Goal: Task Accomplishment & Management: Use online tool/utility

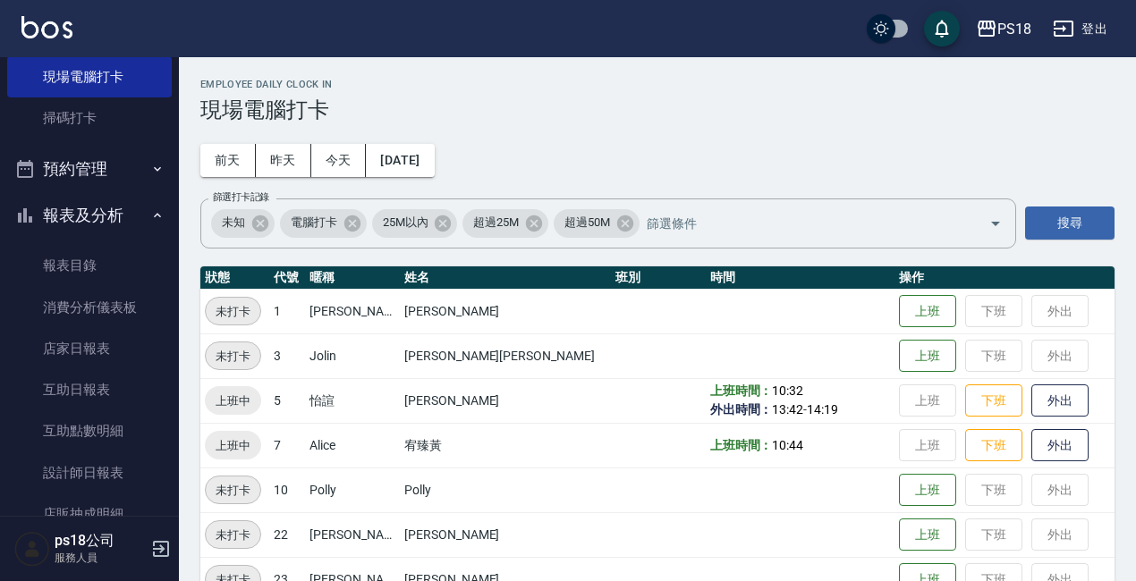
scroll to position [447, 0]
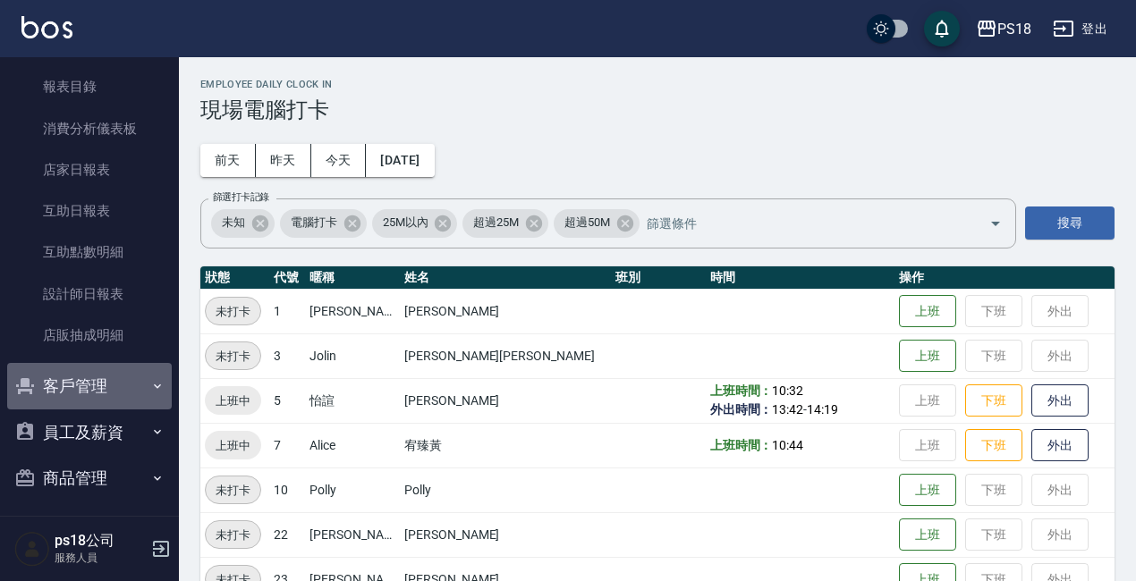
click at [93, 390] on button "客戶管理" at bounding box center [89, 386] width 165 height 47
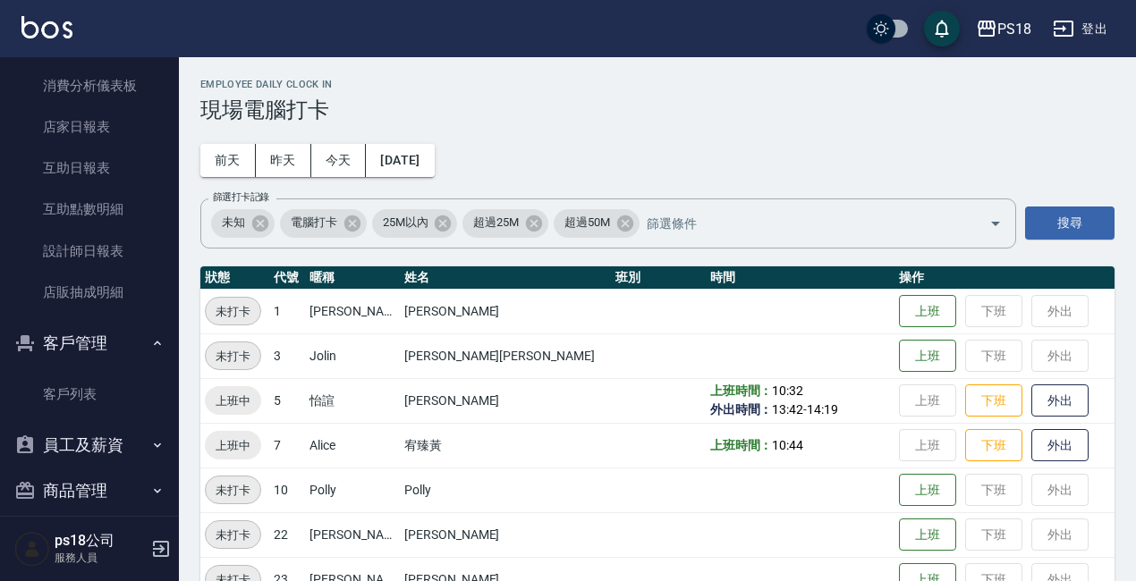
scroll to position [510, 0]
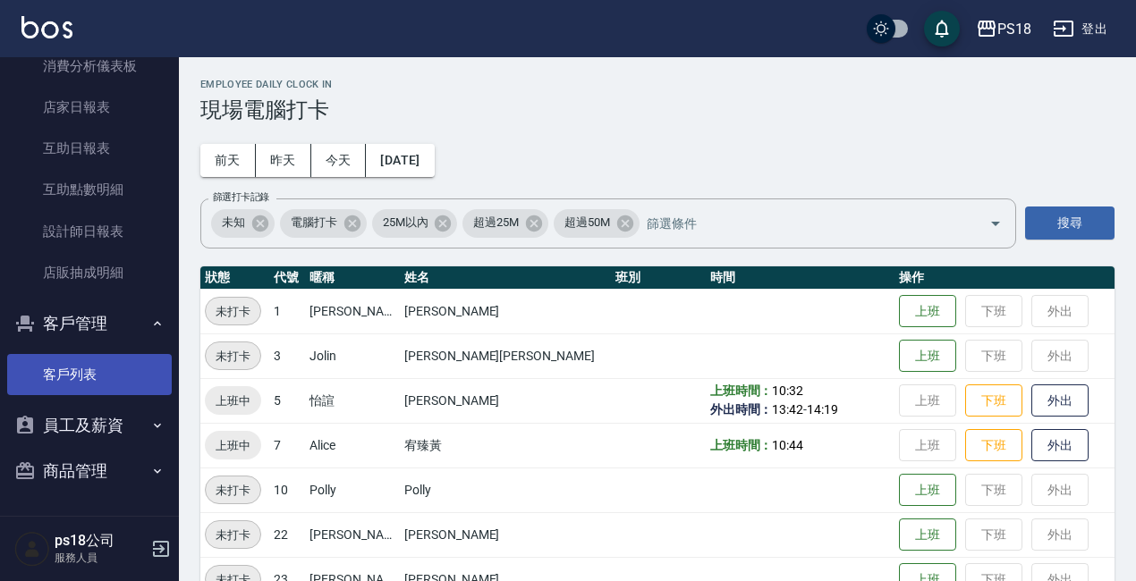
click at [102, 379] on link "客戶列表" at bounding box center [89, 374] width 165 height 41
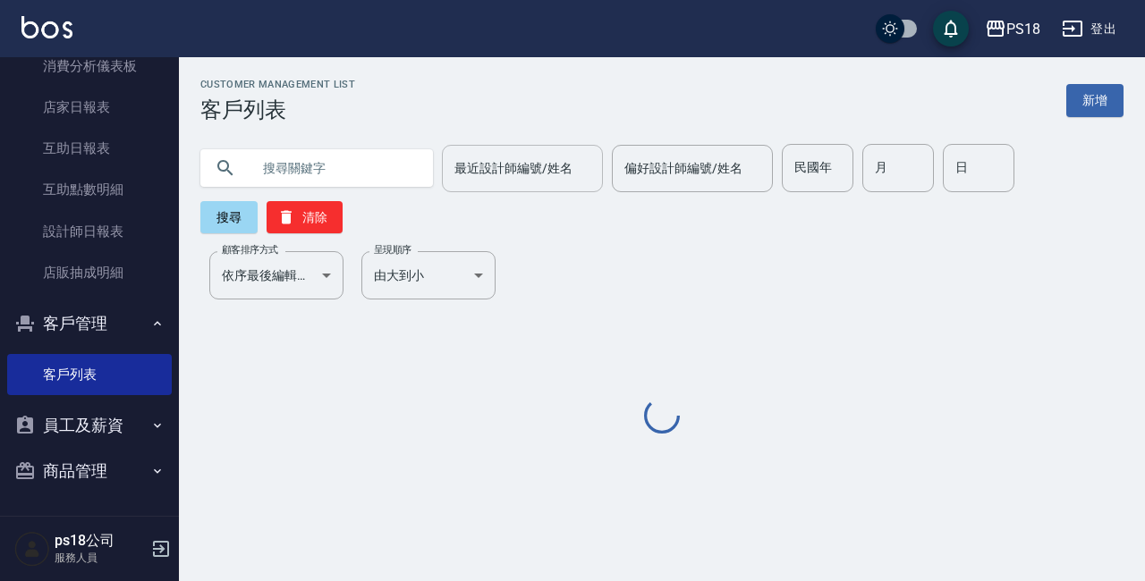
click at [488, 164] on div "最近設計師編號/姓名 最近設計師編號/姓名" at bounding box center [522, 168] width 161 height 47
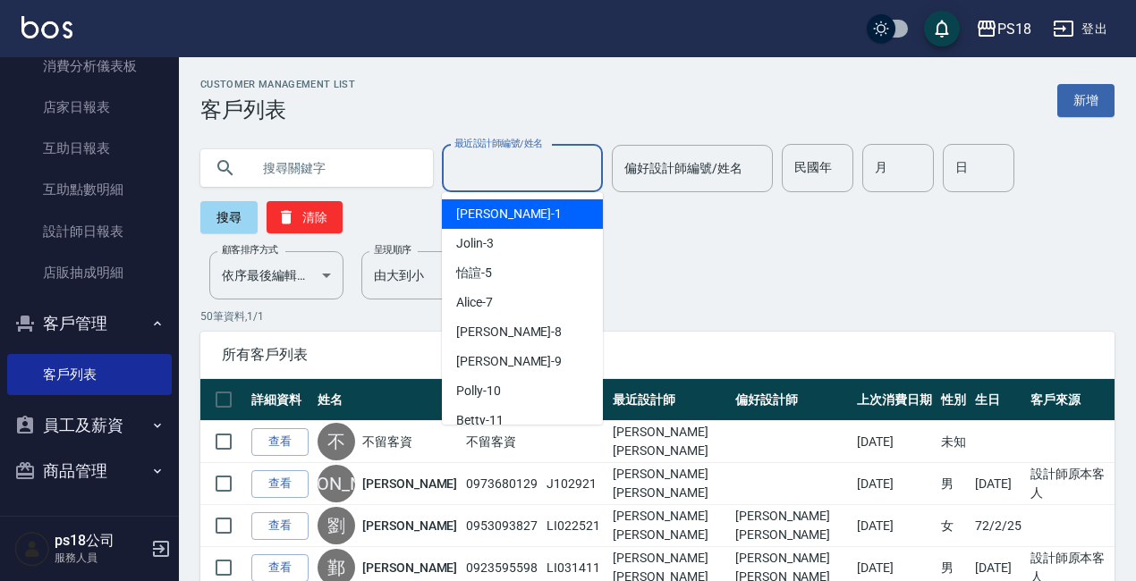
click at [324, 159] on input "text" at bounding box center [334, 168] width 168 height 48
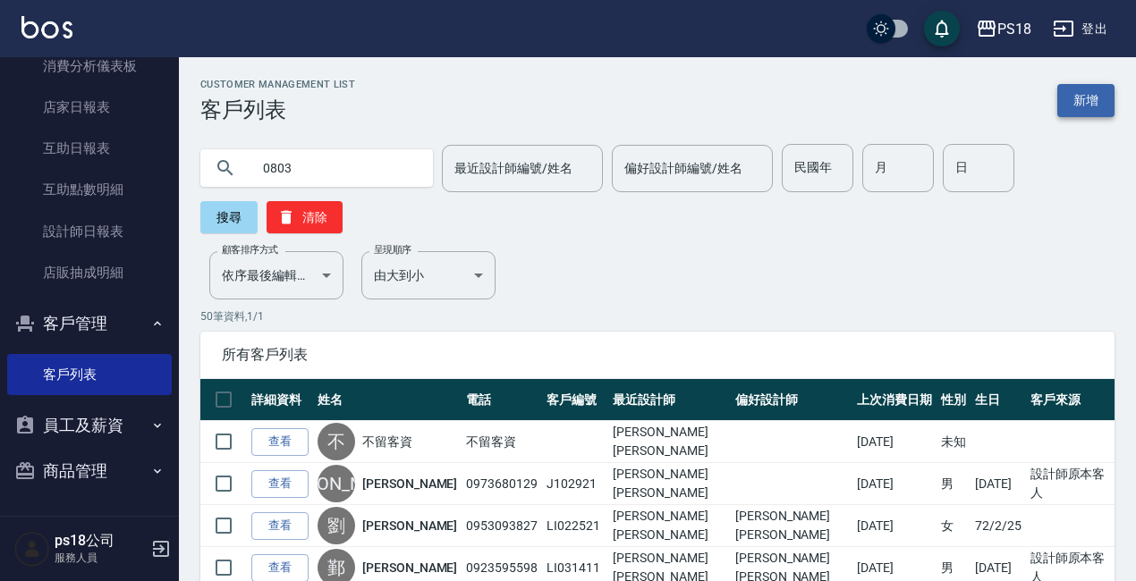
type input "0803"
click at [1081, 97] on link "新增" at bounding box center [1085, 100] width 57 height 33
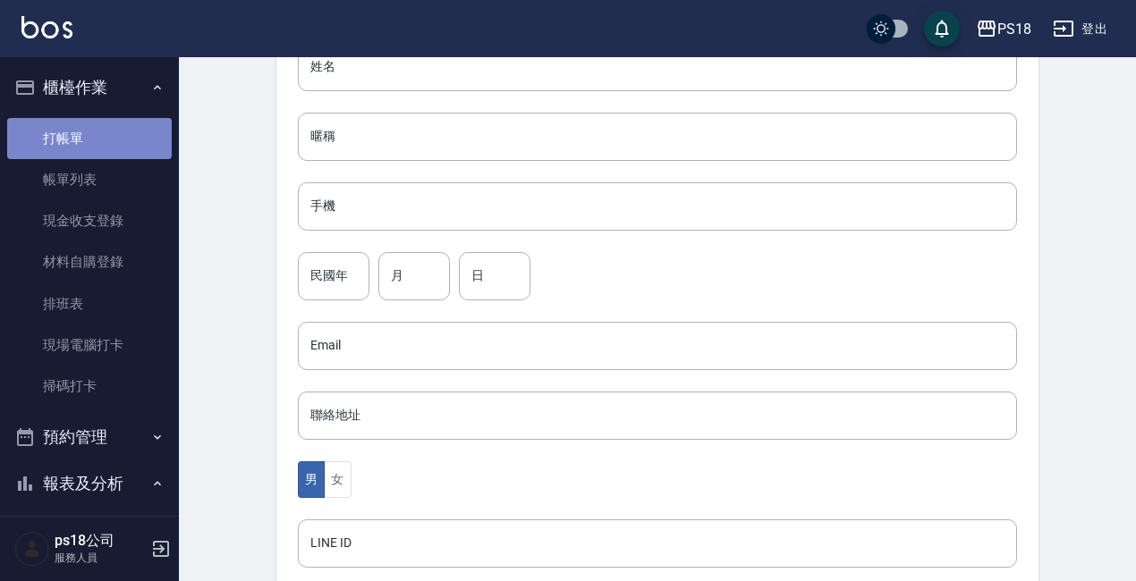
click at [114, 130] on link "打帳單" at bounding box center [89, 138] width 165 height 41
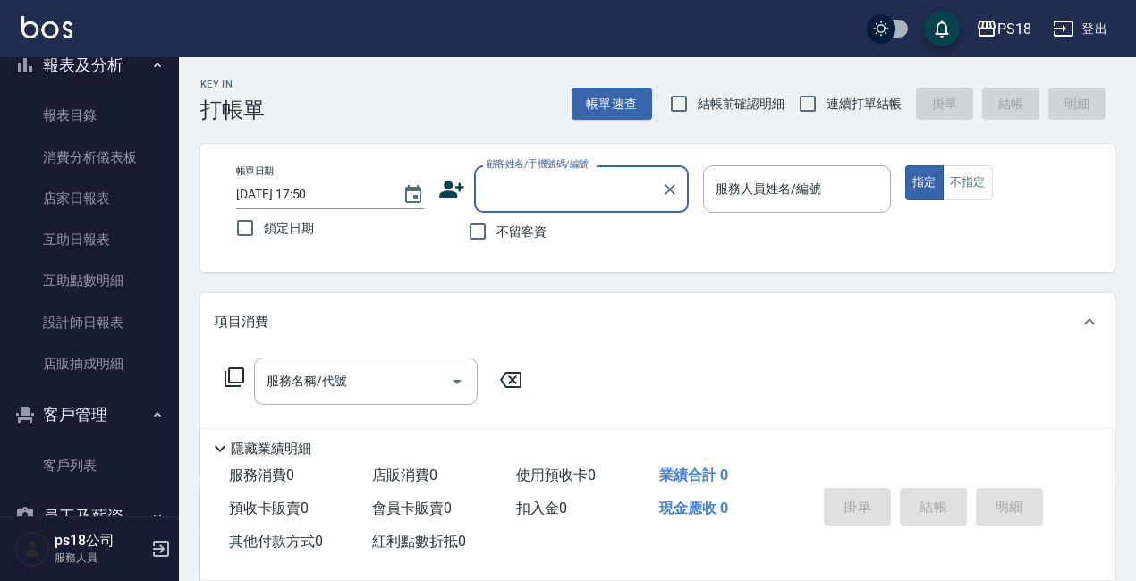
scroll to position [510, 0]
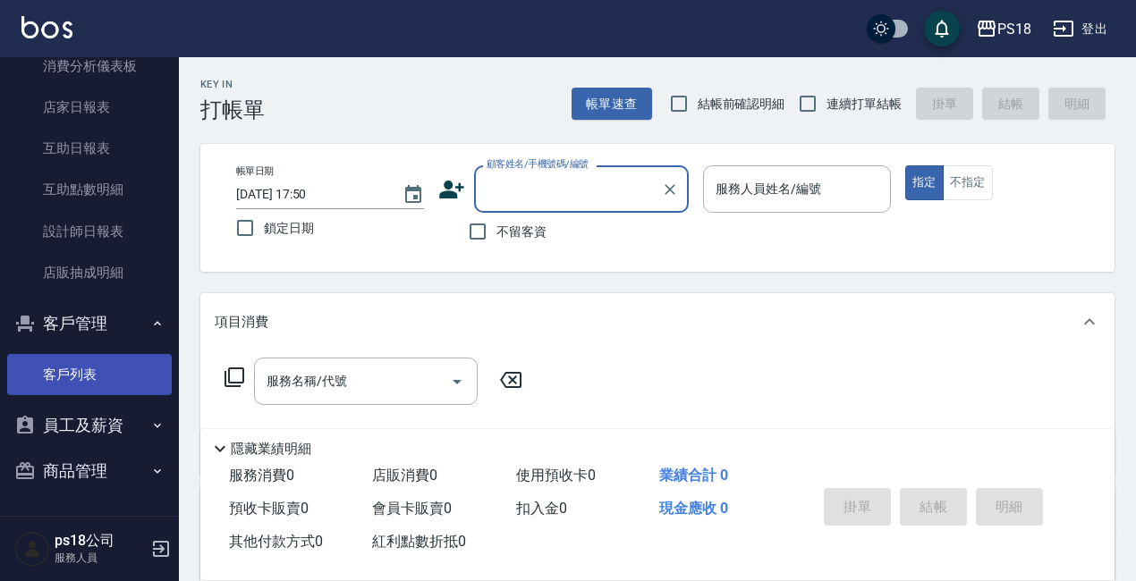
click at [84, 376] on link "客戶列表" at bounding box center [89, 374] width 165 height 41
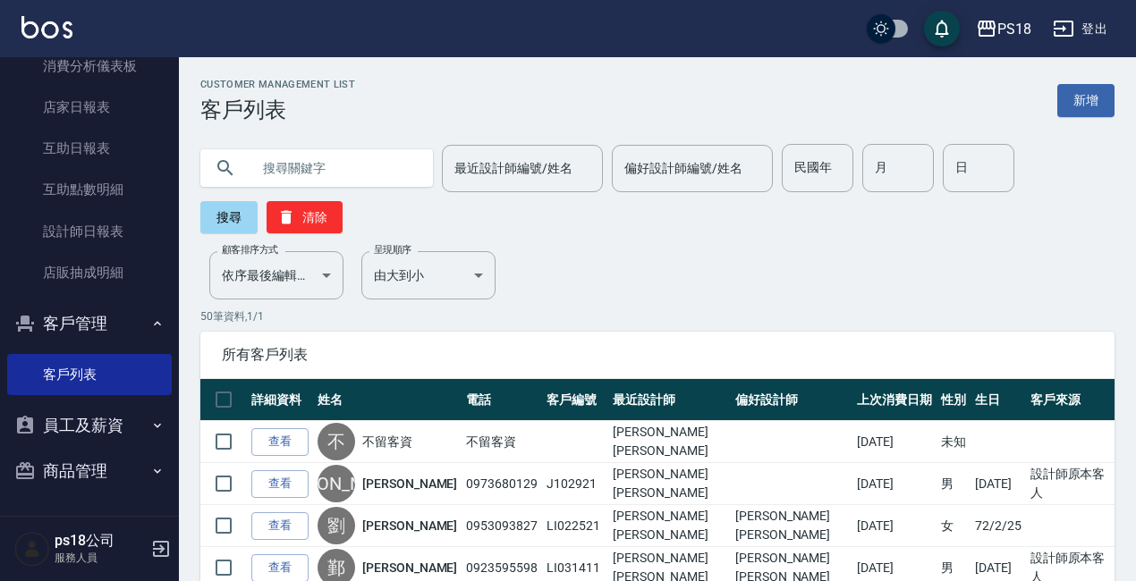
click at [333, 162] on input "text" at bounding box center [334, 168] width 168 height 48
type input "0803"
click at [245, 227] on button "搜尋" at bounding box center [228, 217] width 57 height 32
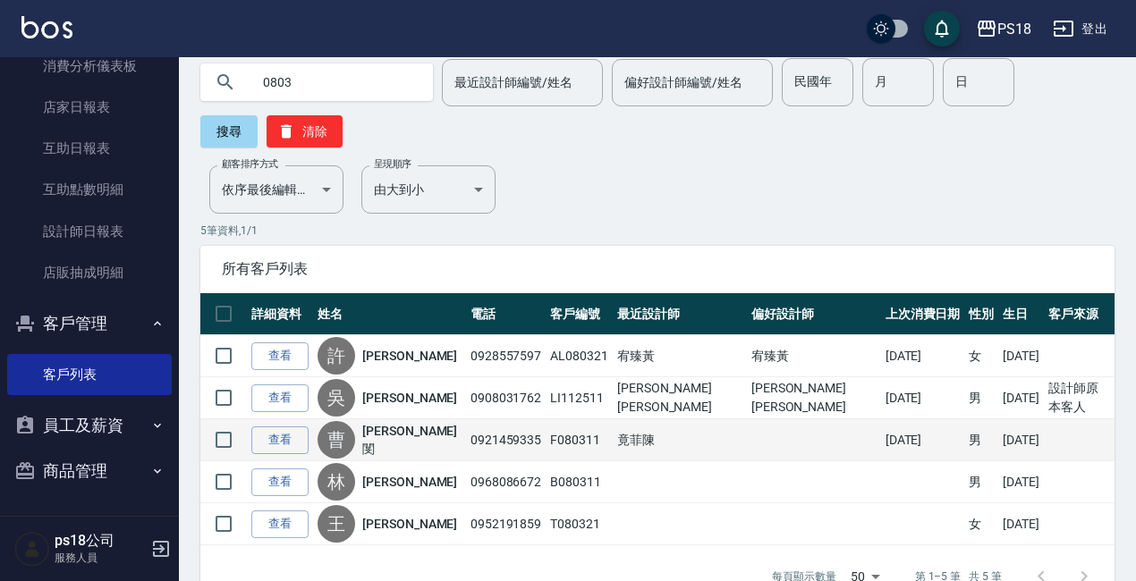
scroll to position [134, 0]
